Goal: Book appointment/travel/reservation

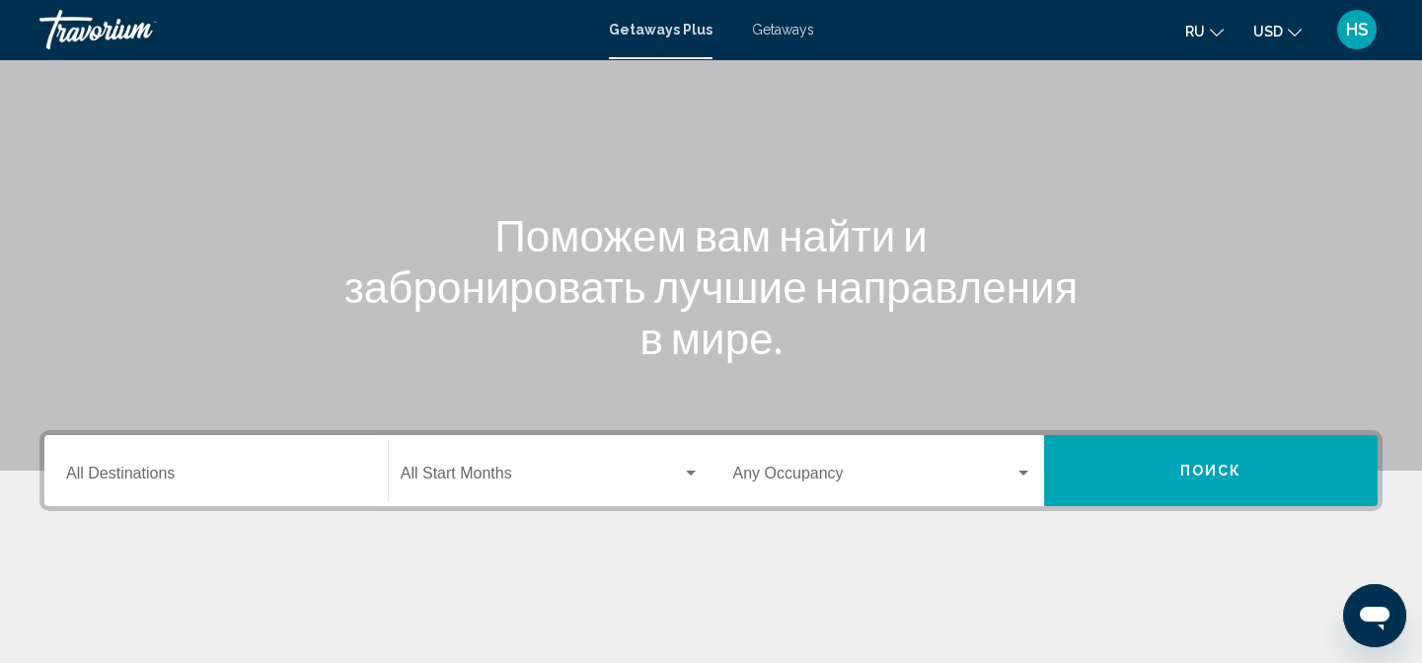
scroll to position [179, 0]
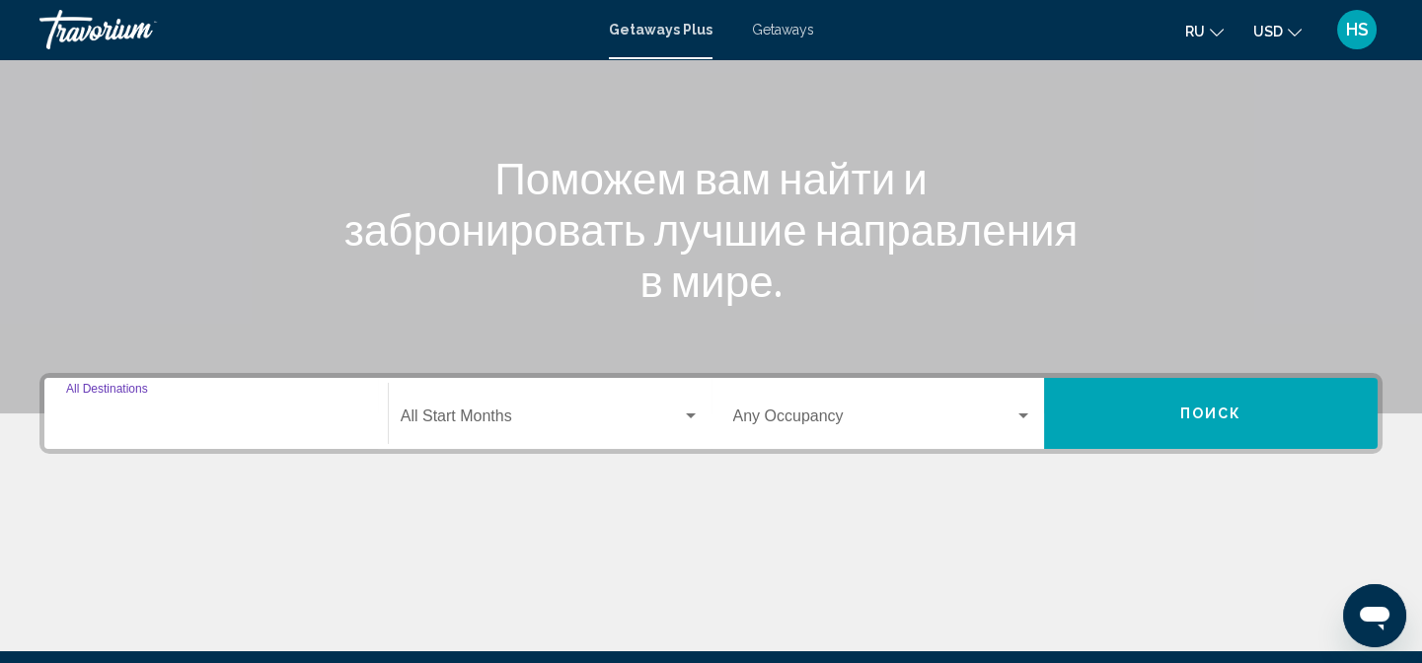
click at [332, 415] on input "Destination All Destinations" at bounding box center [216, 421] width 300 height 18
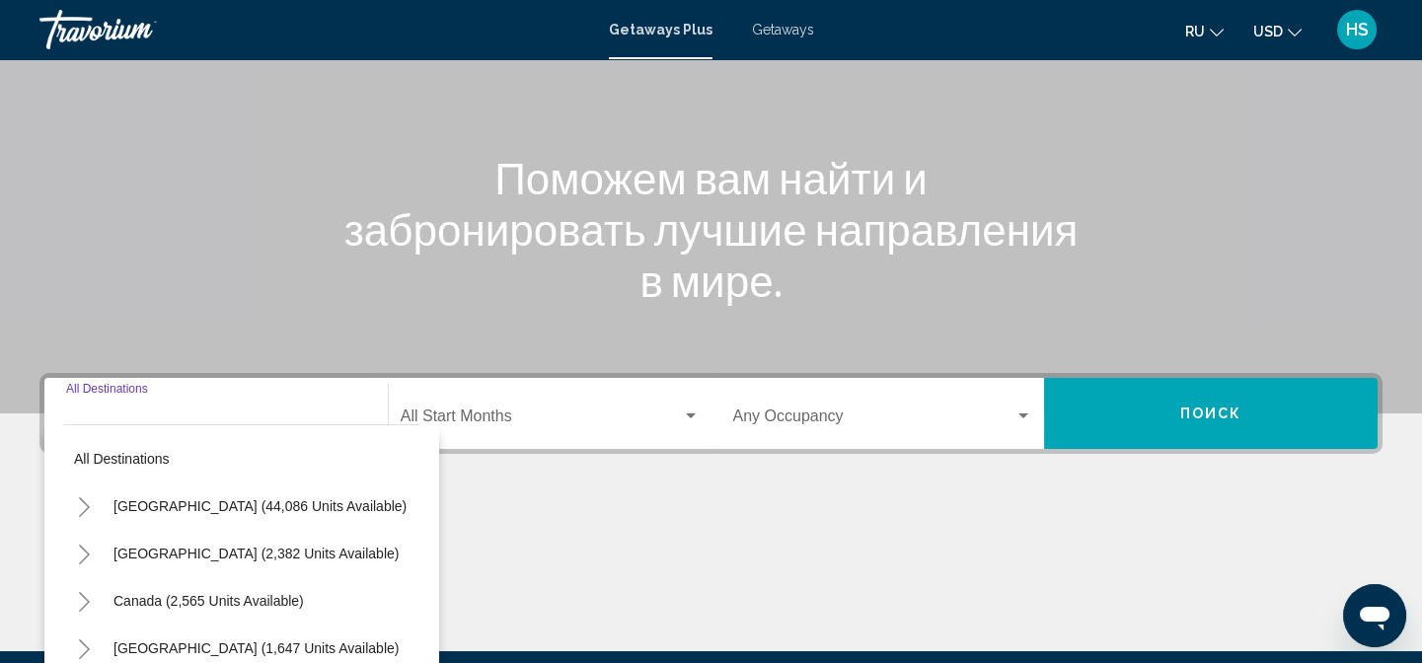
scroll to position [409, 0]
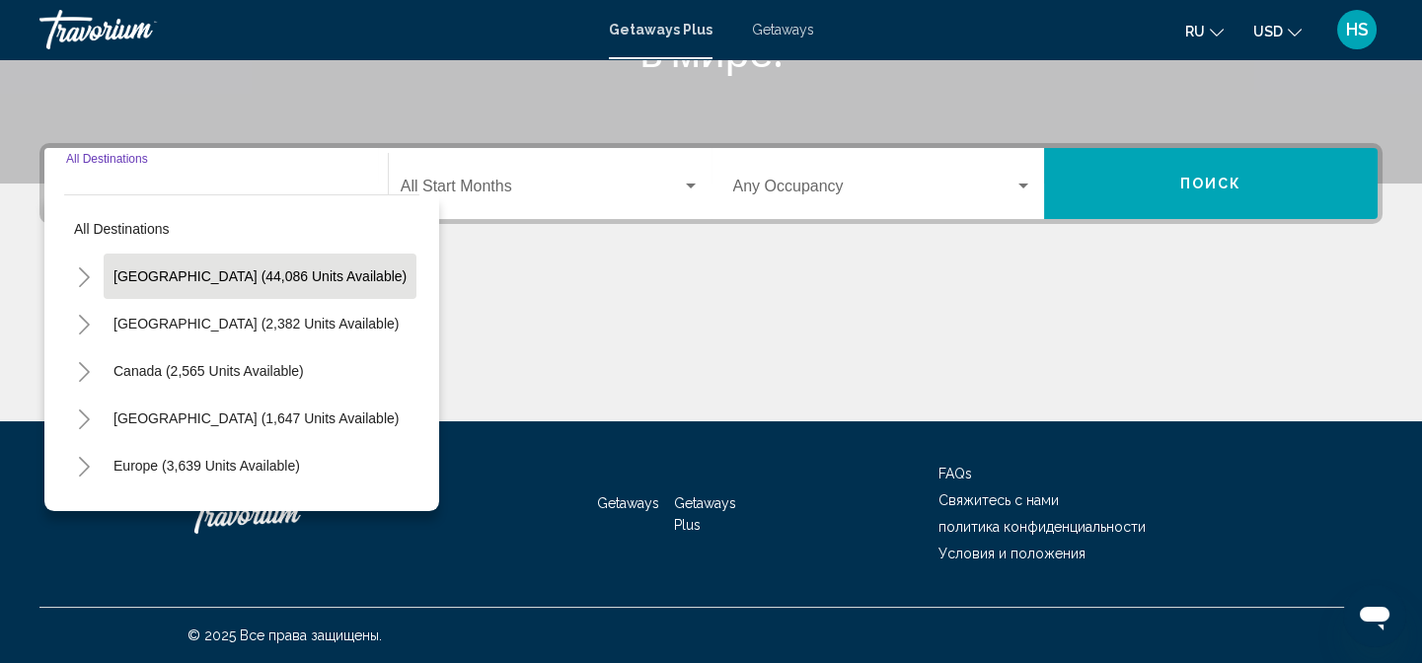
click at [167, 285] on button "[GEOGRAPHIC_DATA] (44,086 units available)" at bounding box center [260, 276] width 313 height 45
type input "**********"
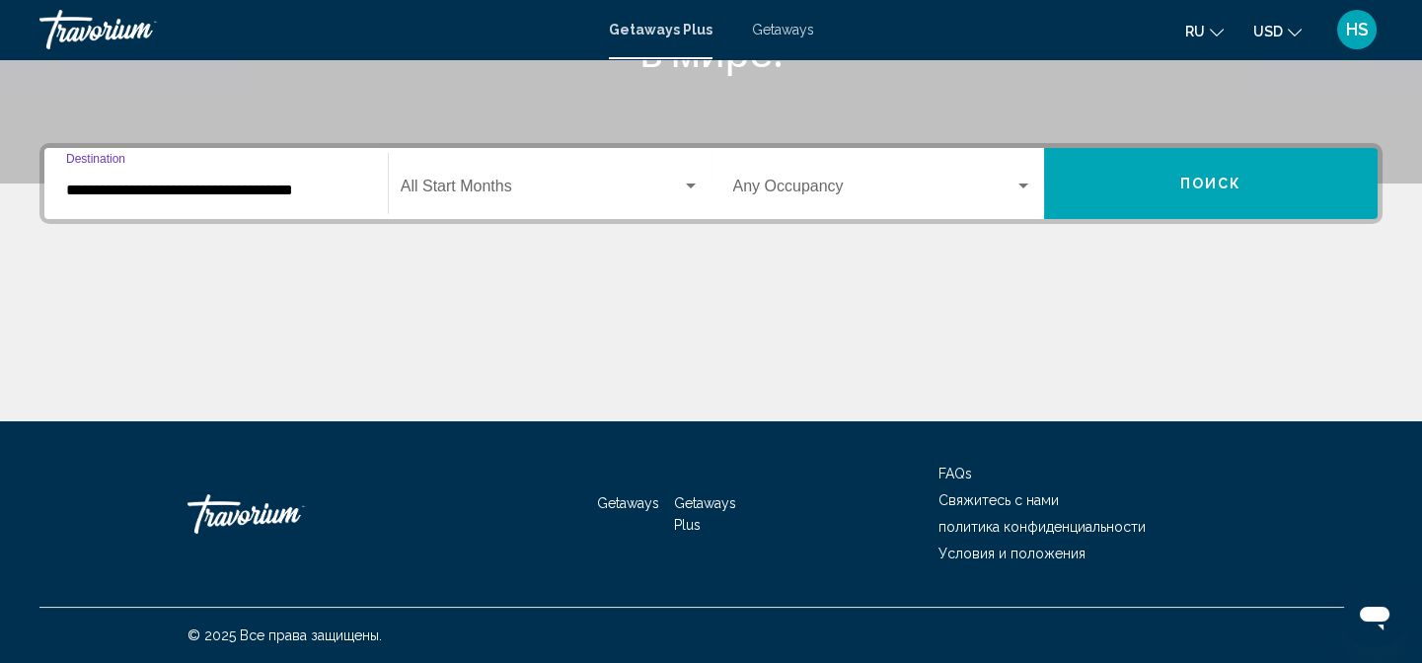
click at [692, 187] on div "Search widget" at bounding box center [691, 186] width 10 height 5
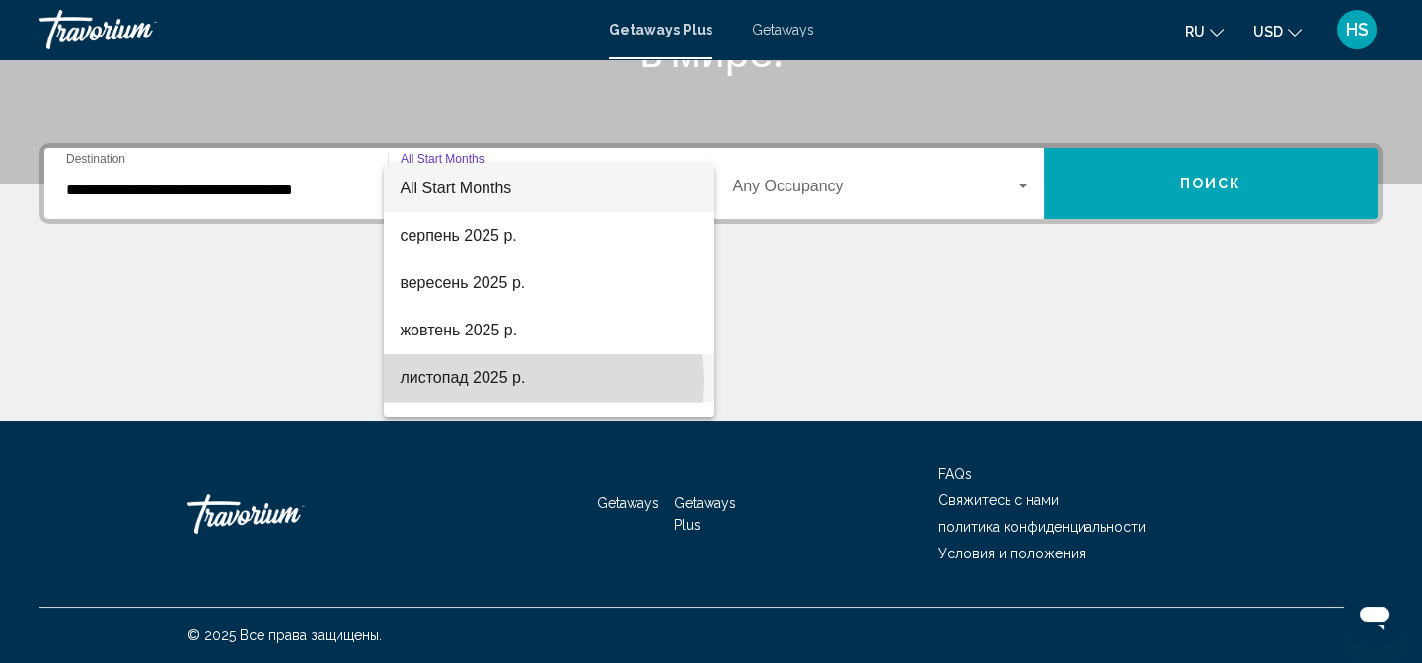
click at [521, 381] on span "листопад 2025 р." at bounding box center [549, 377] width 299 height 47
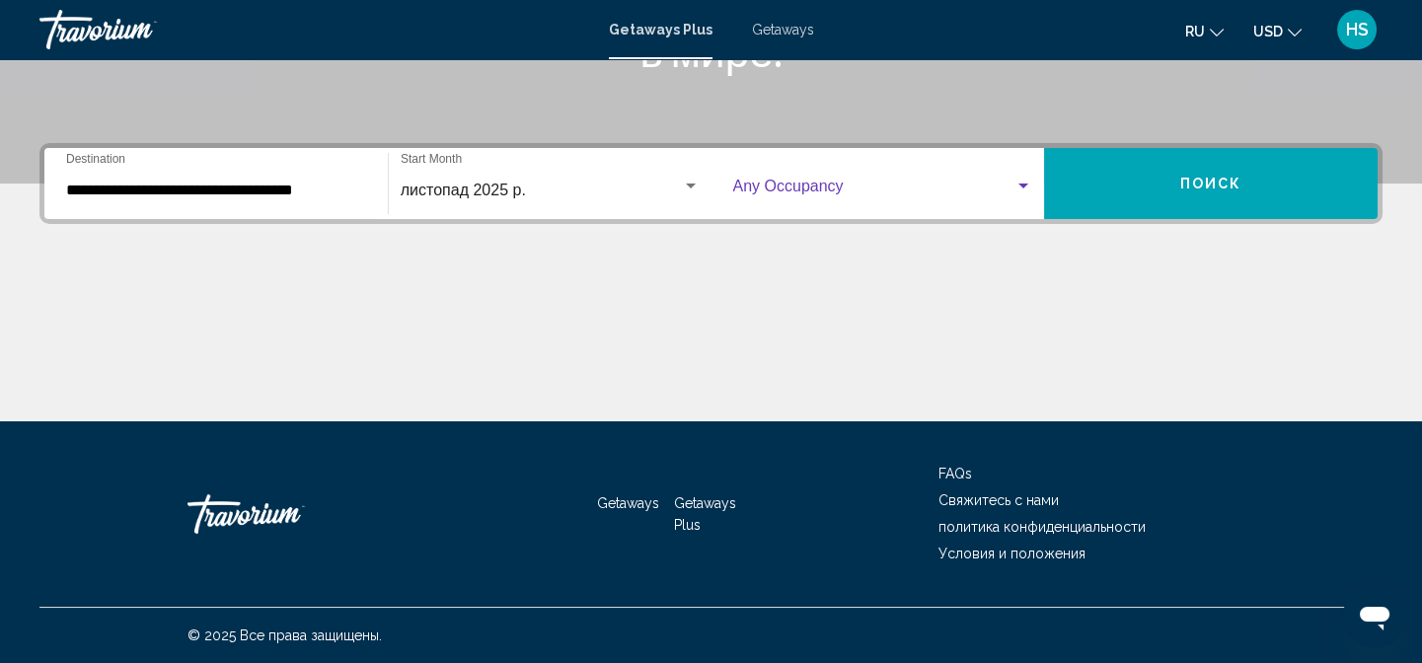
click at [1021, 184] on div "Search widget" at bounding box center [1024, 186] width 10 height 5
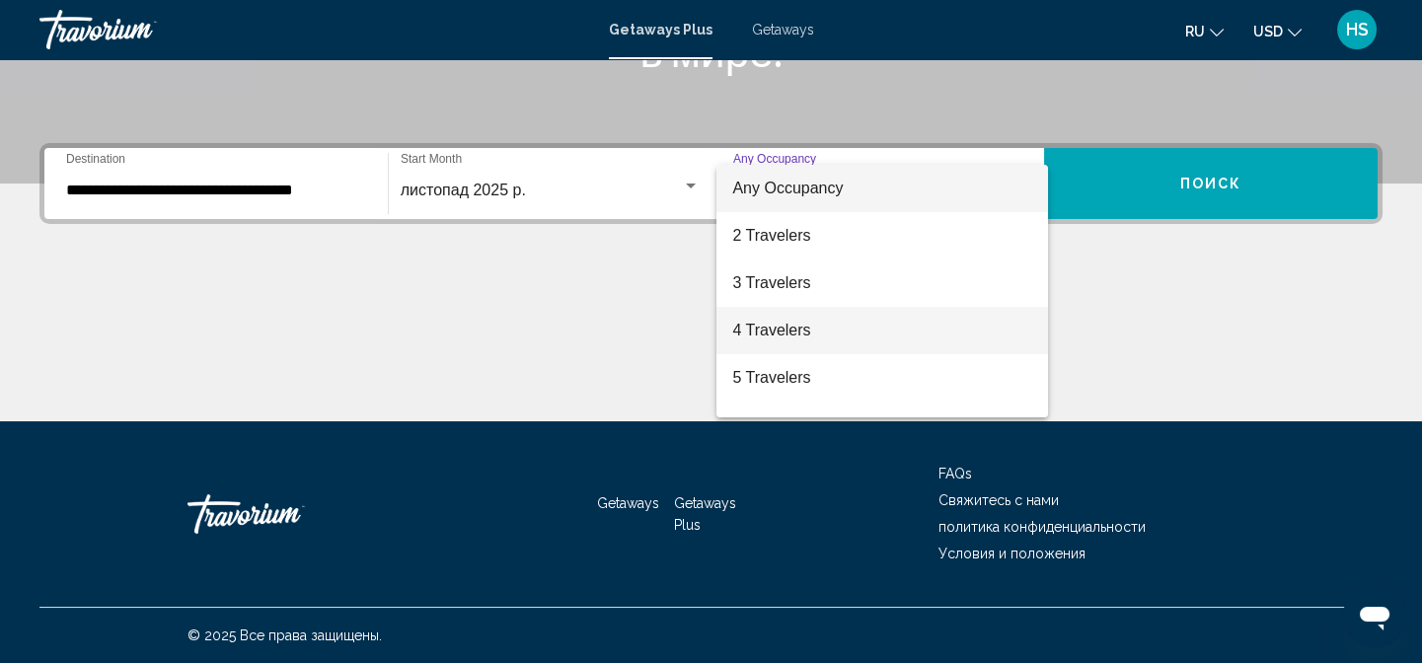
click at [828, 333] on span "4 Travelers" at bounding box center [882, 330] width 300 height 47
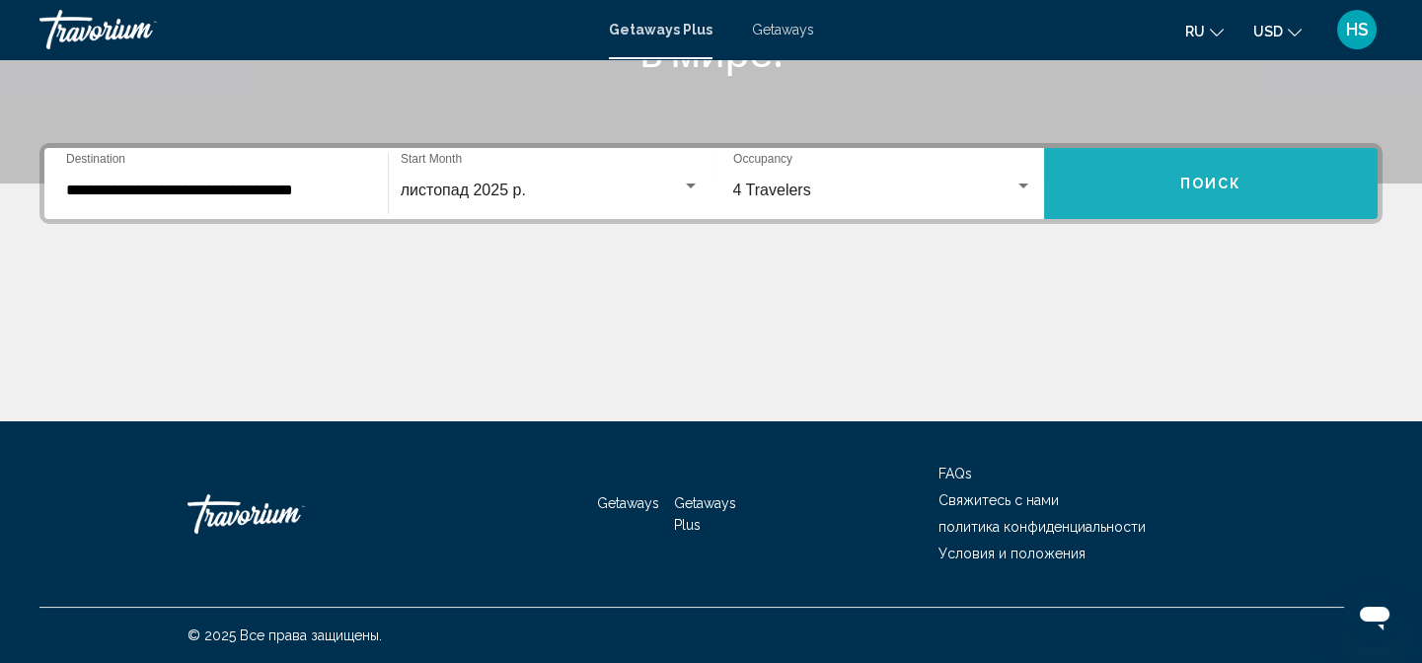
click at [1189, 180] on span "Поиск" at bounding box center [1211, 185] width 62 height 16
